Goal: Information Seeking & Learning: Obtain resource

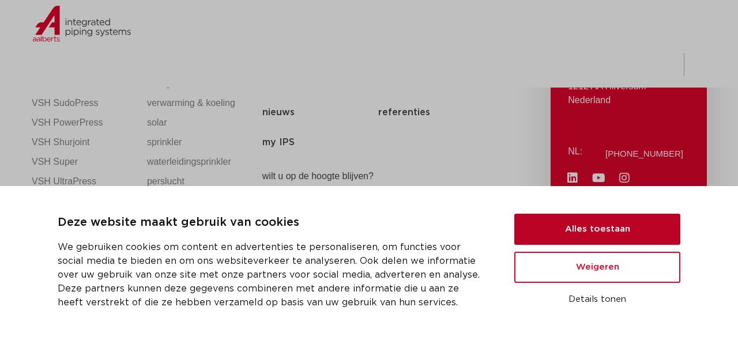
click at [607, 232] on button "Alles toestaan" at bounding box center [597, 229] width 166 height 31
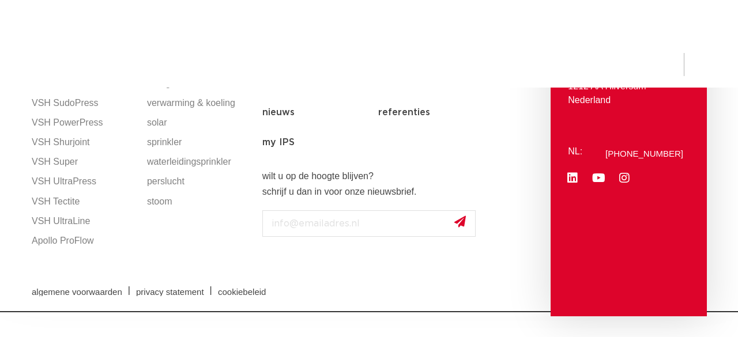
click at [484, 35] on span "NIEUW: myIPS is beschikbaar" at bounding box center [433, 28] width 156 height 13
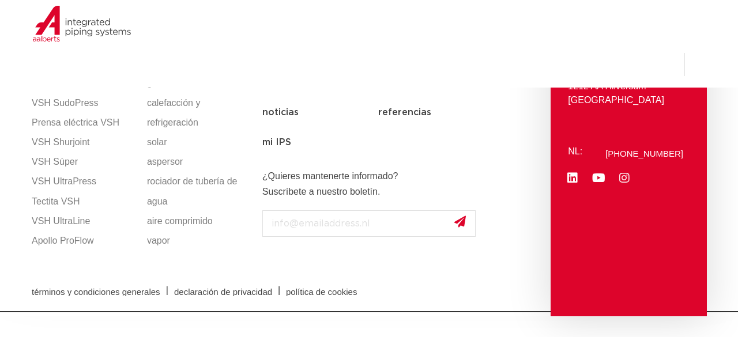
click at [629, 180] on icon at bounding box center [624, 178] width 12 height 12
click at [575, 178] on icon at bounding box center [572, 178] width 12 height 12
click at [63, 30] on img at bounding box center [100, 44] width 148 height 52
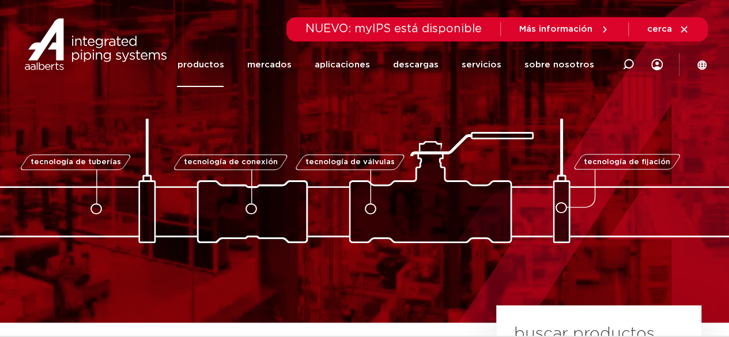
click at [211, 69] on font "productos" at bounding box center [200, 65] width 47 height 9
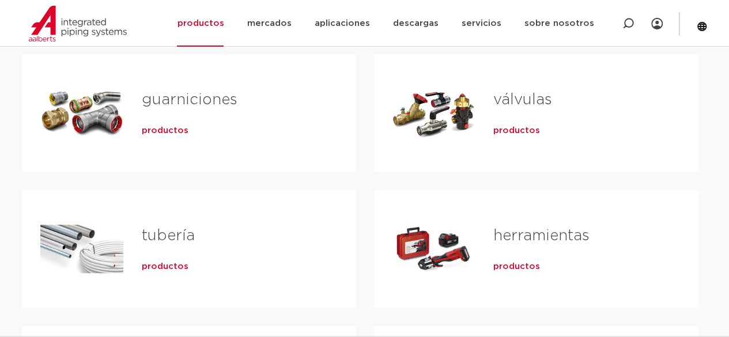
scroll to position [233, 0]
click at [509, 129] on font "productos" at bounding box center [516, 131] width 47 height 9
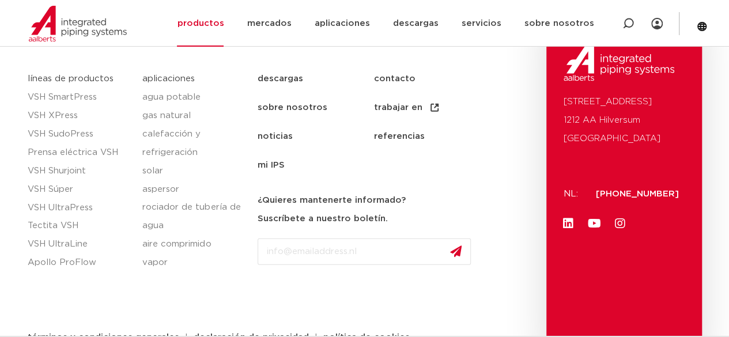
scroll to position [5895, 0]
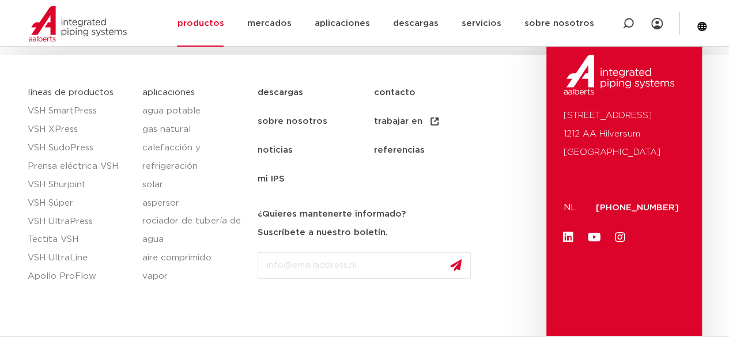
click at [287, 88] on font "descargas" at bounding box center [281, 92] width 46 height 9
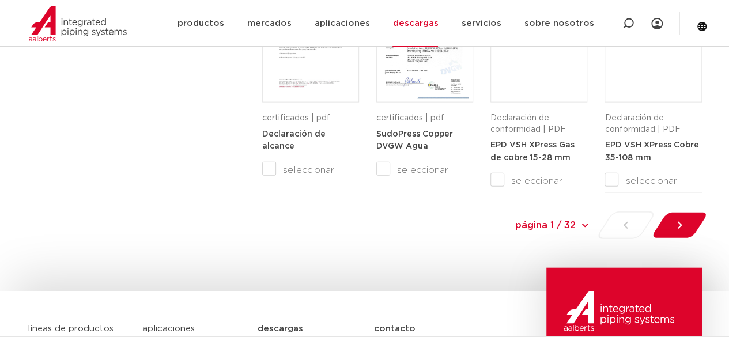
scroll to position [1245, 0]
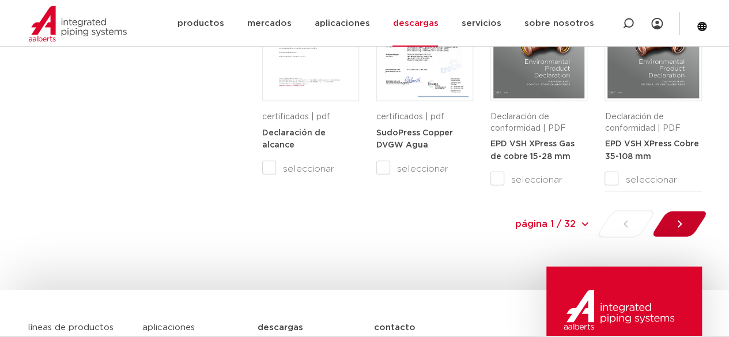
click at [683, 225] on icon at bounding box center [680, 224] width 12 height 12
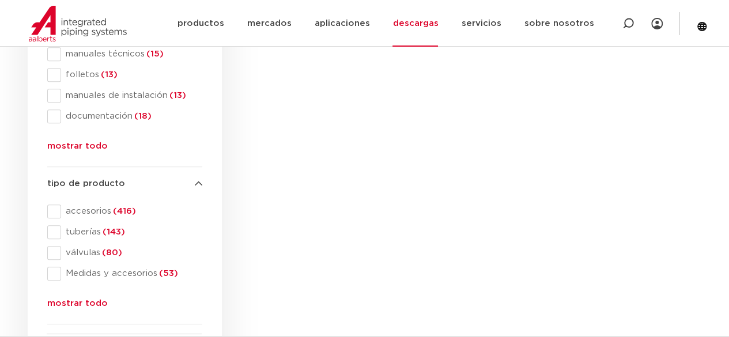
scroll to position [250, 0]
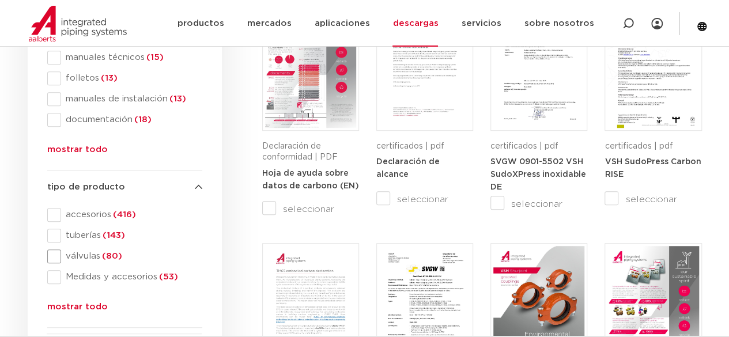
click at [53, 259] on span at bounding box center [54, 257] width 14 height 14
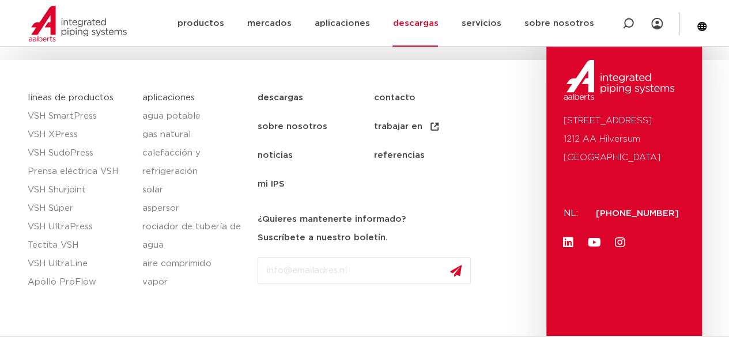
click at [542, 269] on div "descargas contacto sobre nosotros trabajar en noticias referencias mi IPS desca…" at bounding box center [399, 232] width 294 height 298
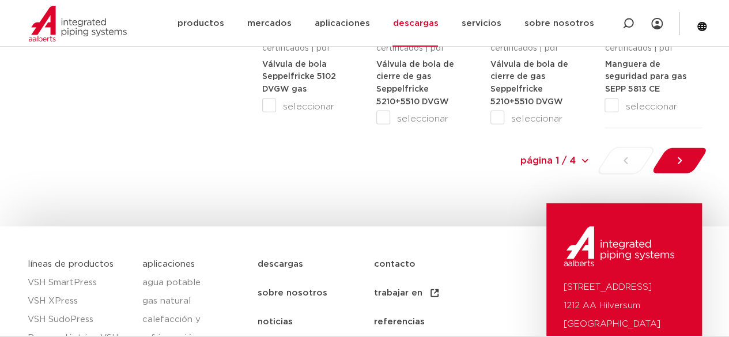
scroll to position [1314, 0]
click at [677, 160] on icon at bounding box center [680, 161] width 12 height 12
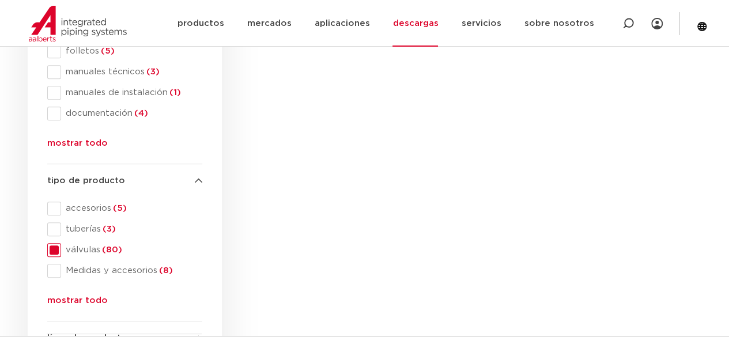
scroll to position [250, 0]
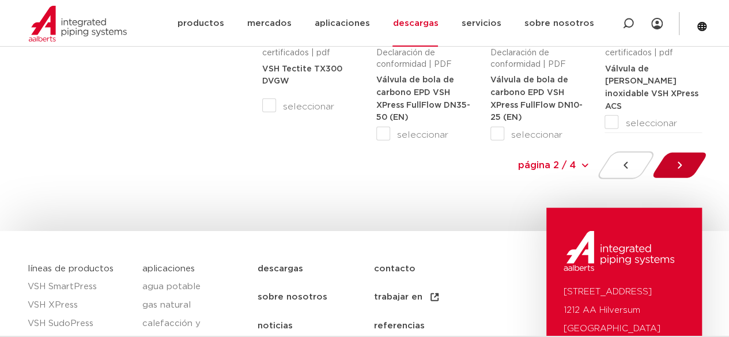
click at [682, 168] on icon at bounding box center [680, 166] width 12 height 12
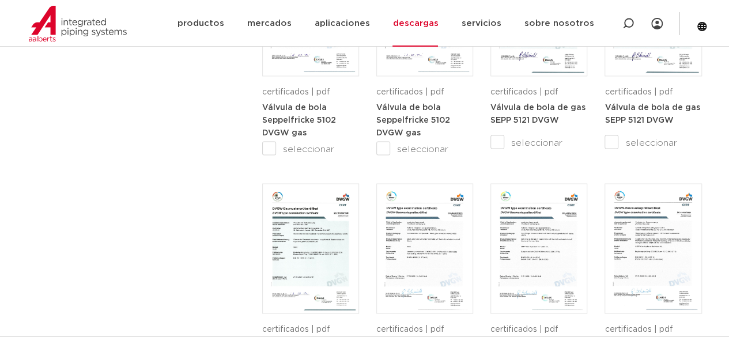
scroll to position [1037, 0]
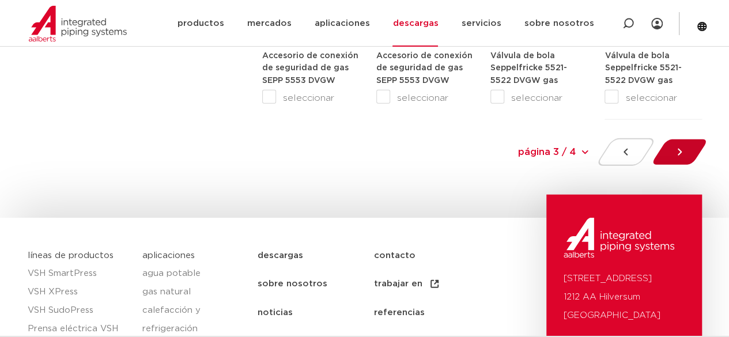
click at [696, 144] on div at bounding box center [679, 152] width 63 height 28
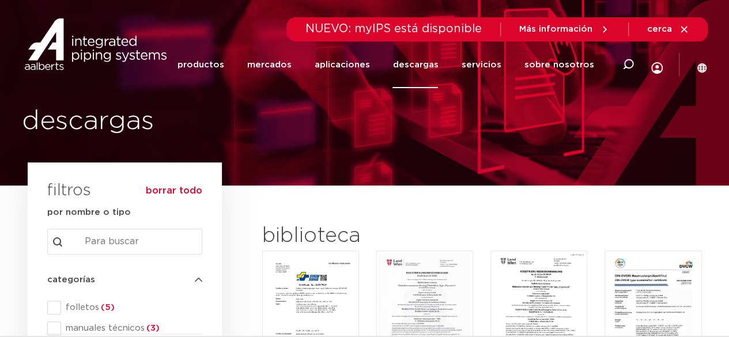
click at [95, 245] on input "Buscar contenido" at bounding box center [124, 242] width 155 height 26
paste input "855 MOH Float valve"
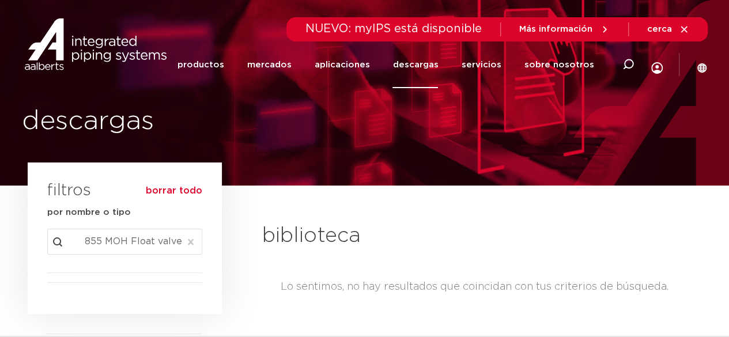
drag, startPoint x: 128, startPoint y: 243, endPoint x: 2, endPoint y: 260, distance: 126.9
click at [2, 260] on section "buscar descargas por nombre o tipo buscar Buscar contenido 855 MOH Float valve …" at bounding box center [364, 267] width 729 height 163
type input "Float valve"
click at [189, 244] on button "Claro" at bounding box center [190, 242] width 21 height 26
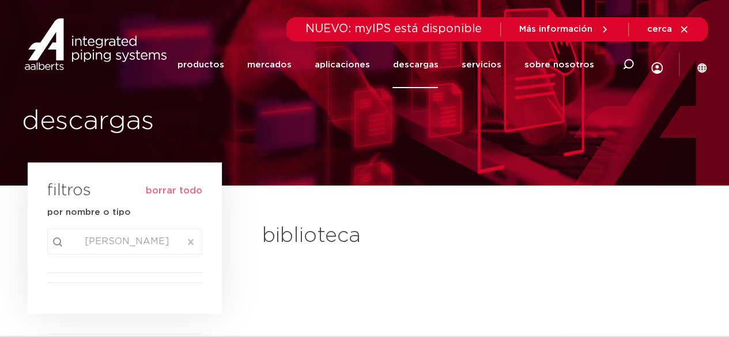
type input "peagler"
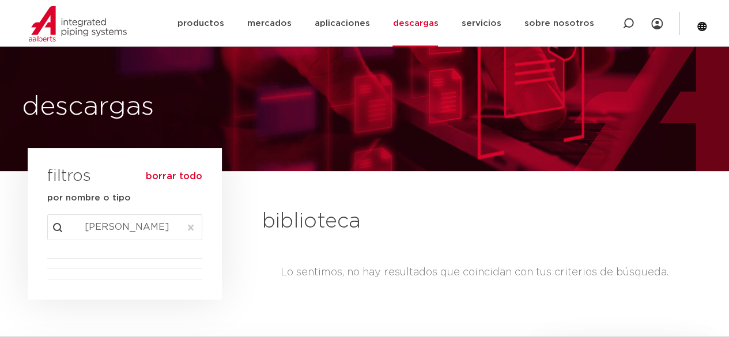
scroll to position [39, 0]
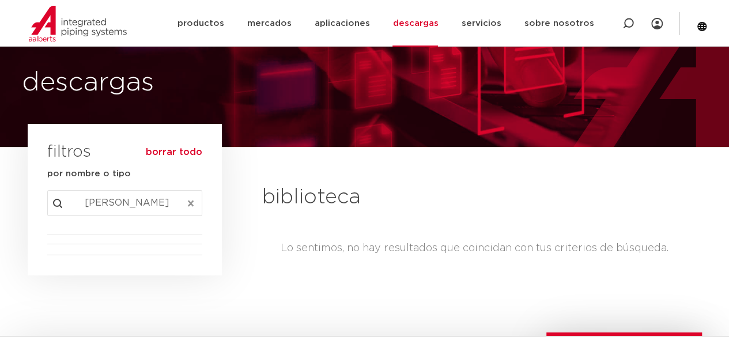
click at [190, 201] on button "Claro" at bounding box center [190, 203] width 21 height 26
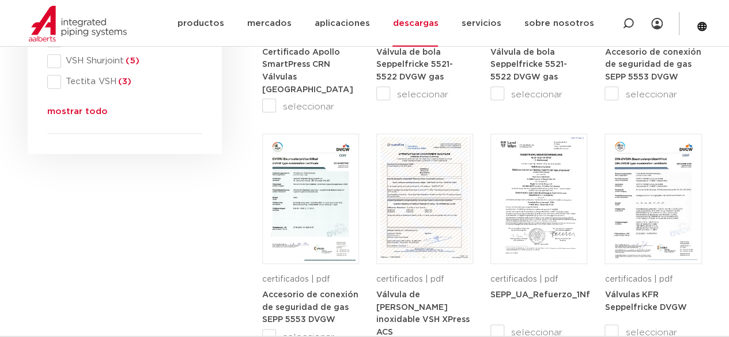
scroll to position [591, 0]
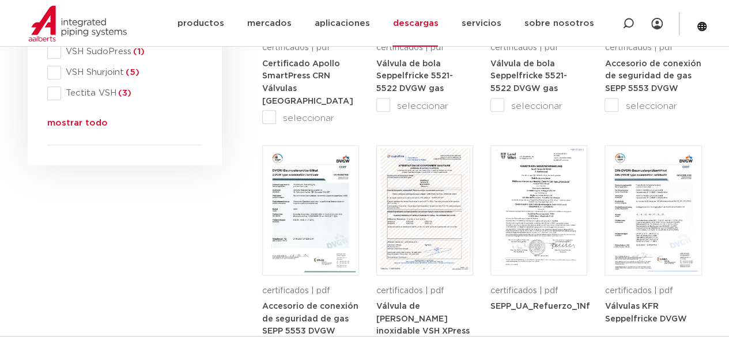
click at [83, 123] on font "mostrar todo" at bounding box center [77, 123] width 61 height 9
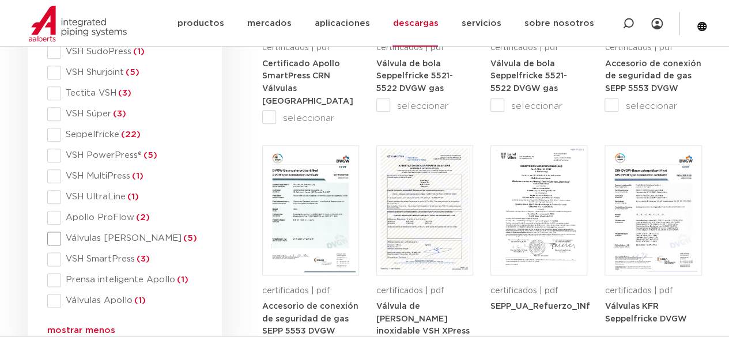
click at [58, 237] on span at bounding box center [54, 239] width 14 height 14
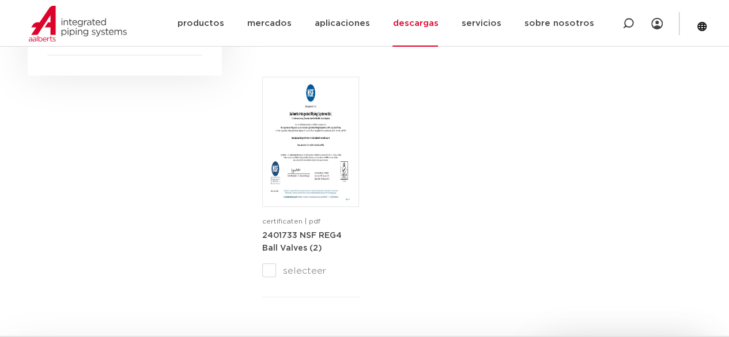
scroll to position [410, 0]
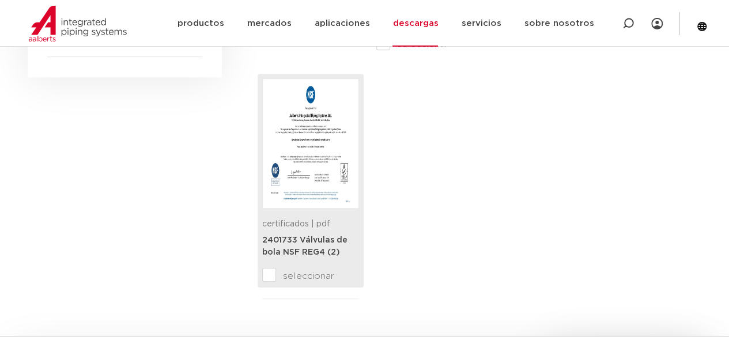
click at [340, 181] on img at bounding box center [310, 143] width 91 height 124
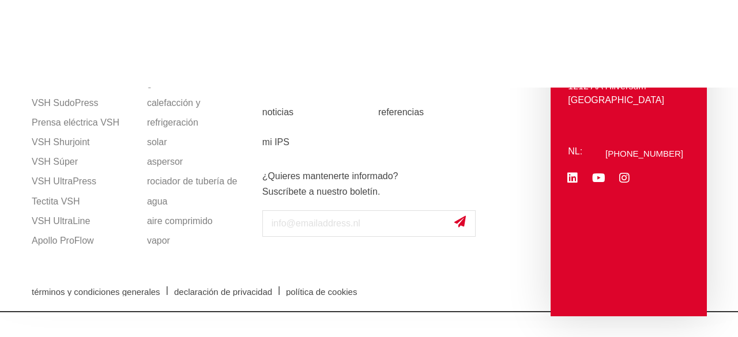
click at [85, 34] on img at bounding box center [100, 44] width 148 height 52
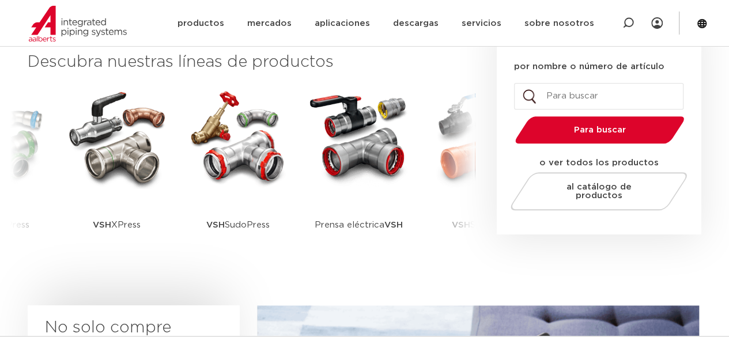
scroll to position [297, 0]
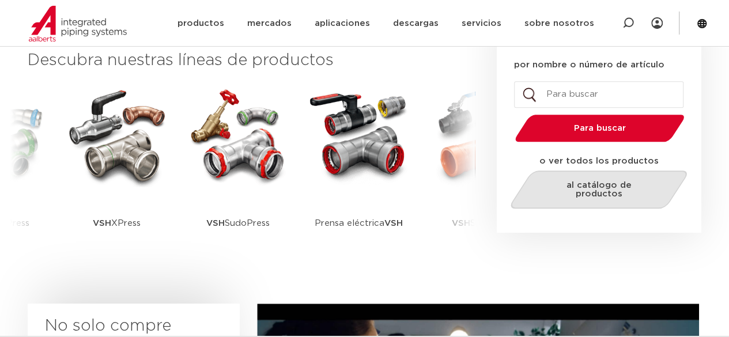
click at [614, 188] on font "al catálogo de productos" at bounding box center [598, 189] width 65 height 17
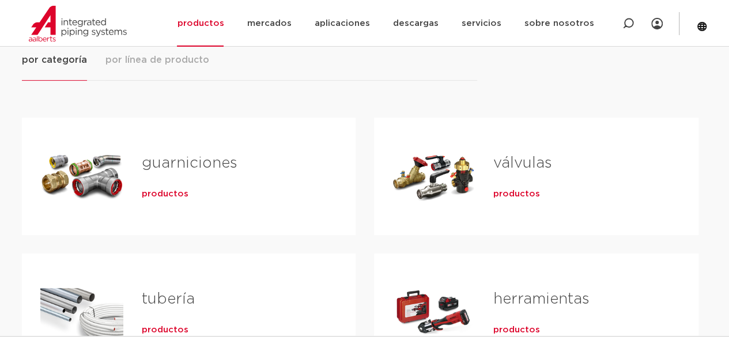
scroll to position [166, 0]
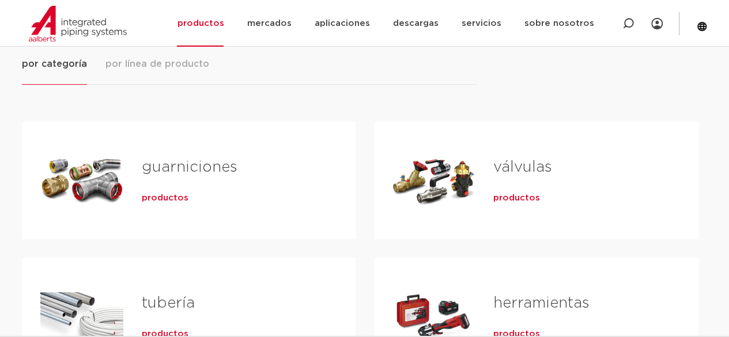
click at [521, 197] on font "productos" at bounding box center [516, 198] width 47 height 9
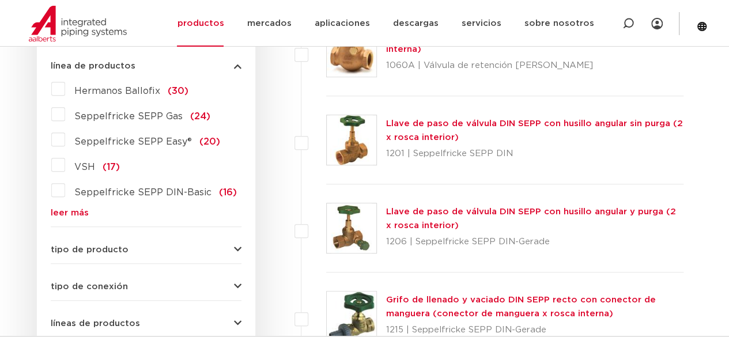
scroll to position [332, 0]
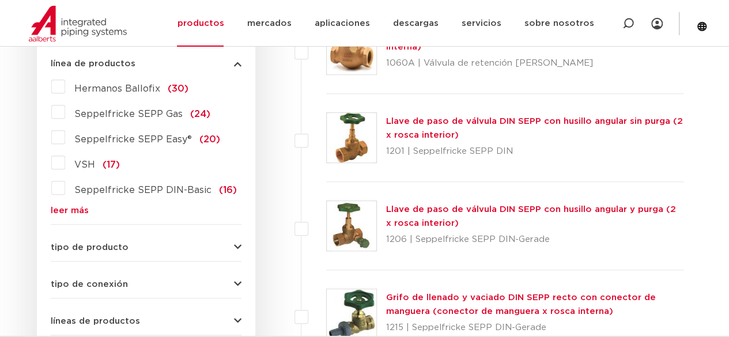
click at [237, 248] on icon "button" at bounding box center [237, 247] width 7 height 9
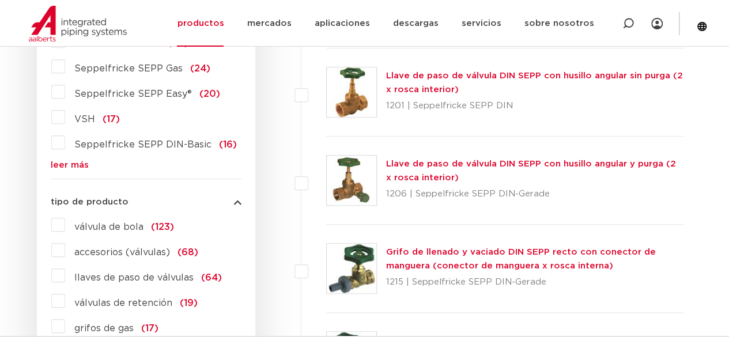
scroll to position [388, 0]
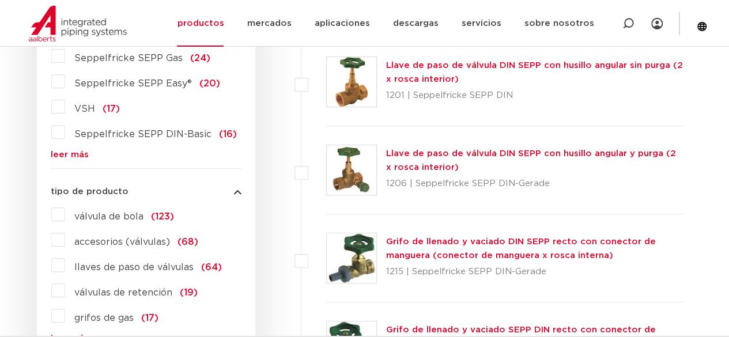
click at [65, 215] on label "válvula de bola (123)" at bounding box center [119, 214] width 109 height 18
click at [0, 0] on input "válvula de bola (123)" at bounding box center [0, 0] width 0 height 0
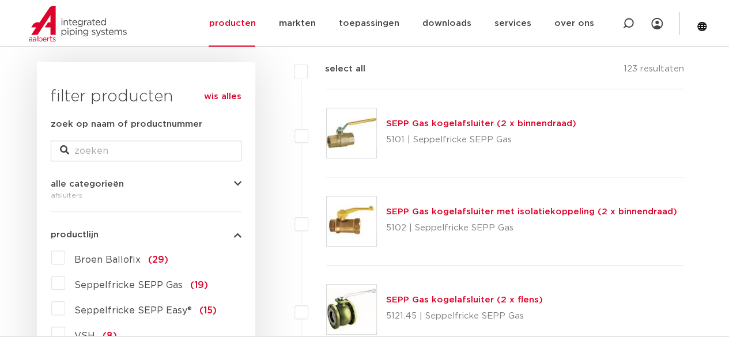
scroll to position [143, 0]
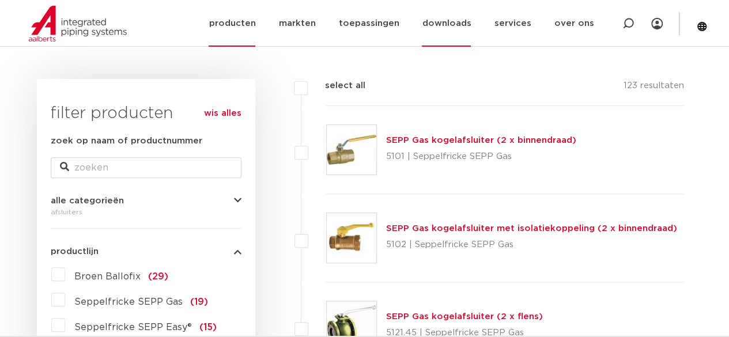
click at [464, 25] on link "downloads" at bounding box center [446, 23] width 49 height 47
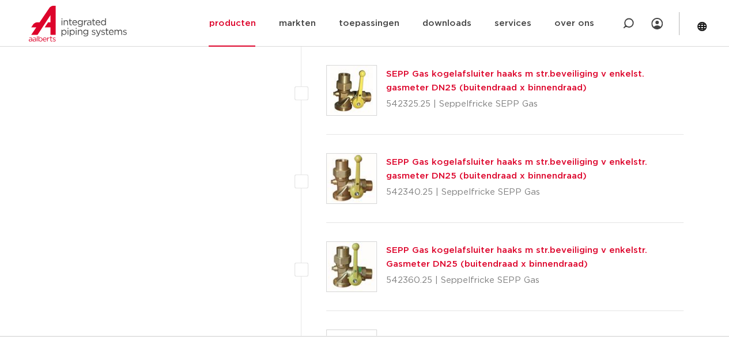
scroll to position [0, 0]
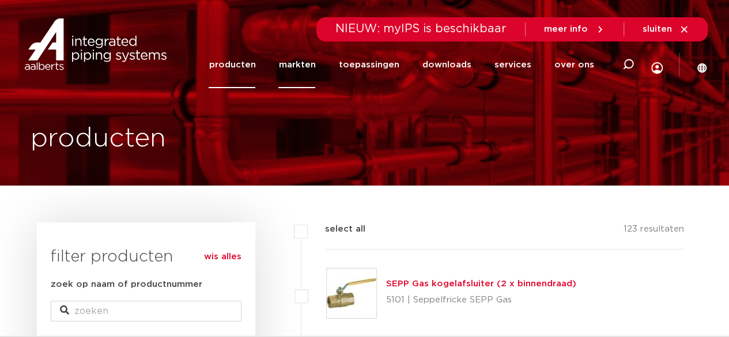
click at [315, 65] on link "markten" at bounding box center [296, 64] width 37 height 47
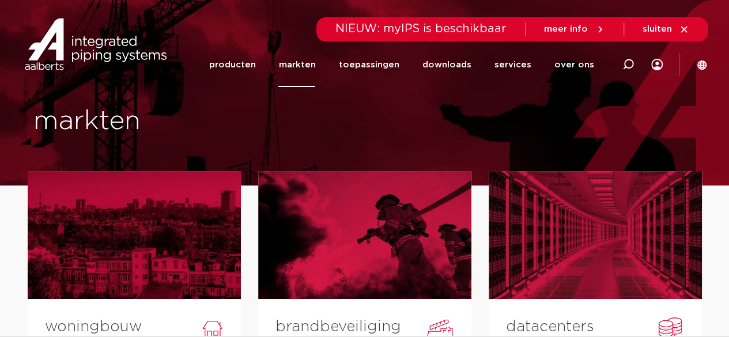
drag, startPoint x: 734, startPoint y: 61, endPoint x: 737, endPoint y: 3, distance: 57.2
drag, startPoint x: 237, startPoint y: 23, endPoint x: 494, endPoint y: 103, distance: 269.2
click at [494, 103] on div "markten" at bounding box center [364, 93] width 729 height 186
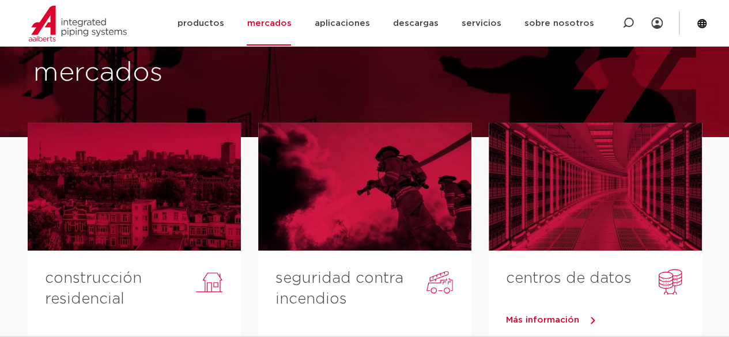
scroll to position [47, 0]
